Goal: Transaction & Acquisition: Obtain resource

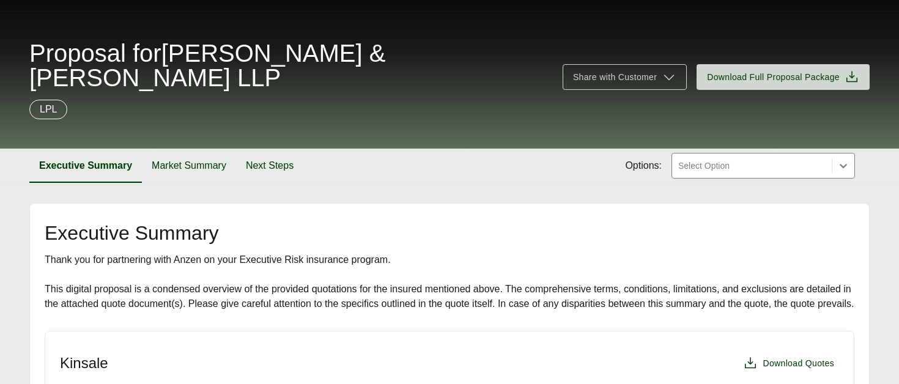
scroll to position [39, 0]
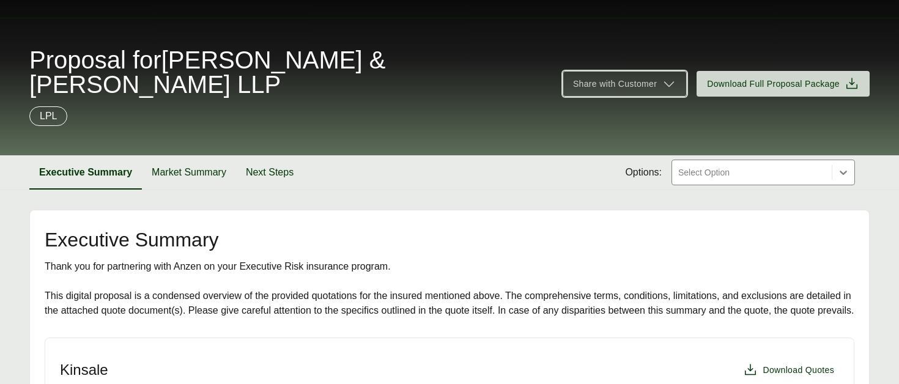
click at [673, 76] on icon at bounding box center [669, 83] width 15 height 15
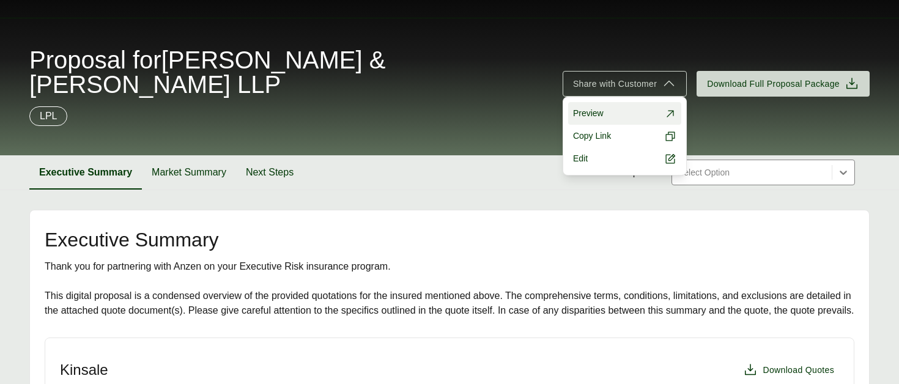
click at [633, 102] on link "Preview" at bounding box center [624, 113] width 113 height 23
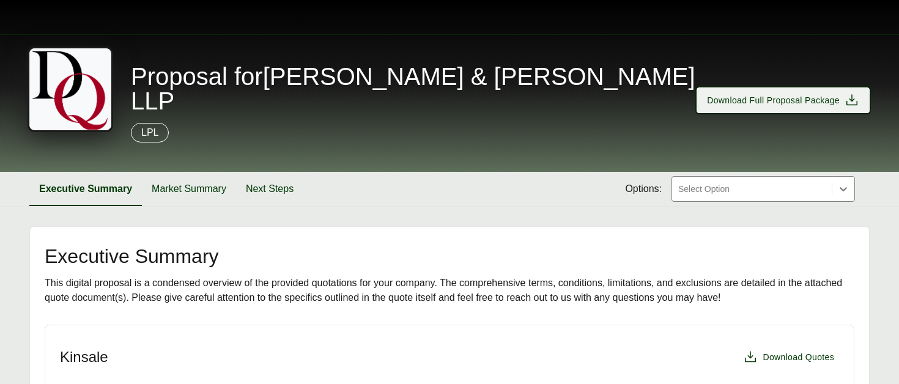
click at [805, 94] on span "Download Full Proposal Package" at bounding box center [773, 100] width 133 height 13
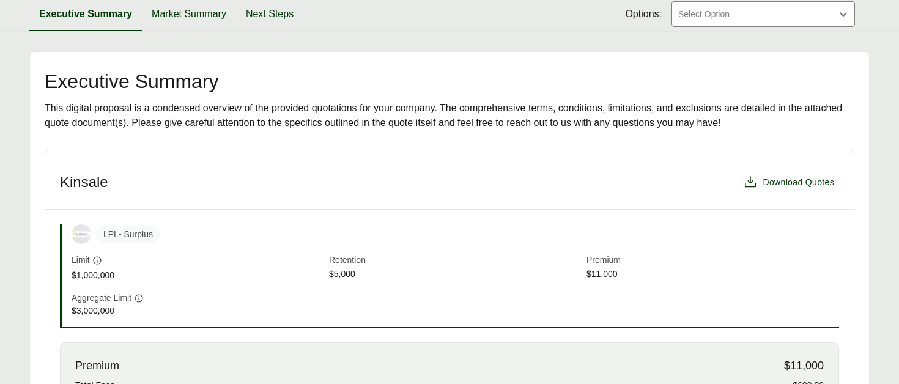
scroll to position [198, 0]
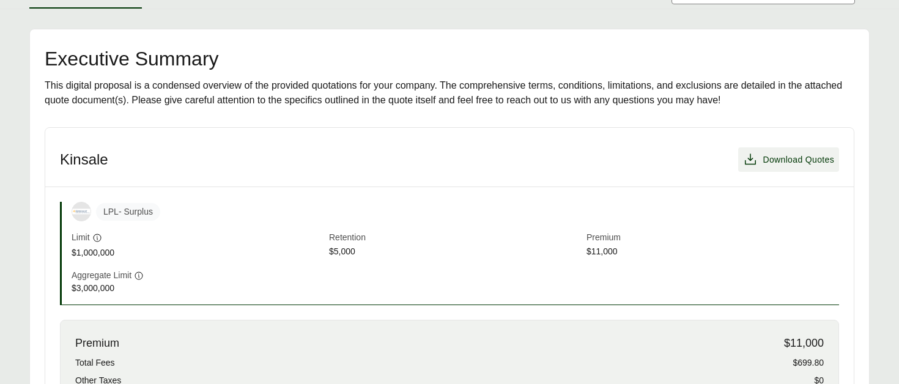
click at [778, 153] on span "Download Quotes" at bounding box center [799, 159] width 72 height 13
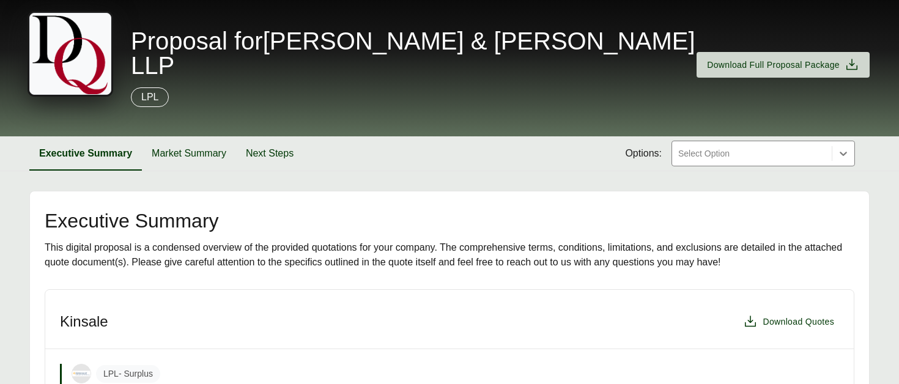
scroll to position [0, 0]
